Goal: Transaction & Acquisition: Purchase product/service

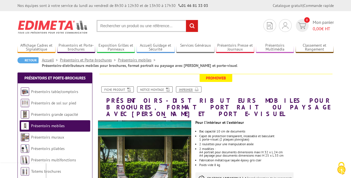
click at [189, 90] on link "Imprimer" at bounding box center [189, 89] width 26 height 6
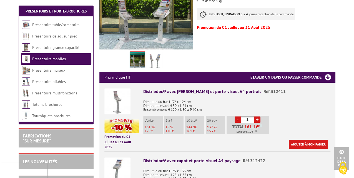
scroll to position [222, 0]
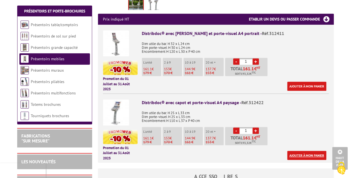
click at [309, 151] on link "Ajouter à mon panier" at bounding box center [306, 155] width 39 height 9
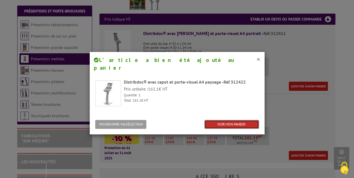
click at [224, 120] on link "VOIR MON PANIER" at bounding box center [231, 124] width 55 height 9
